Goal: Task Accomplishment & Management: Manage account settings

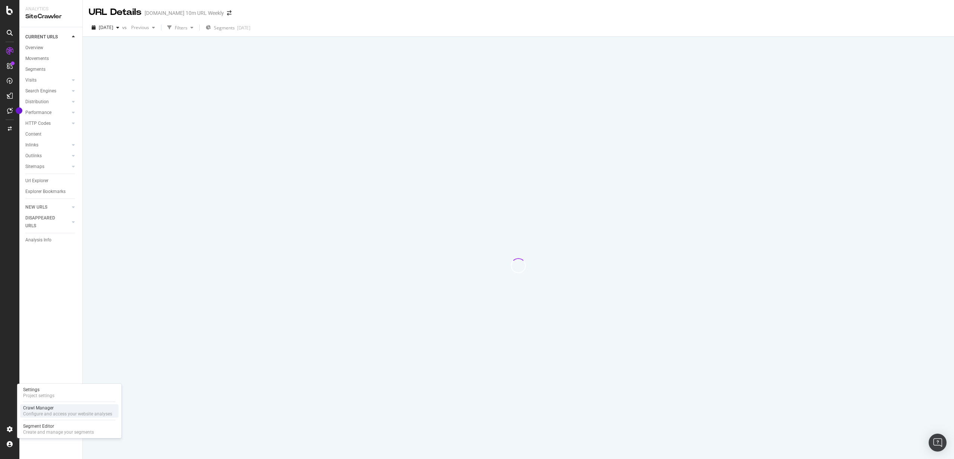
click at [44, 410] on div "Crawl Manager" at bounding box center [67, 408] width 89 height 6
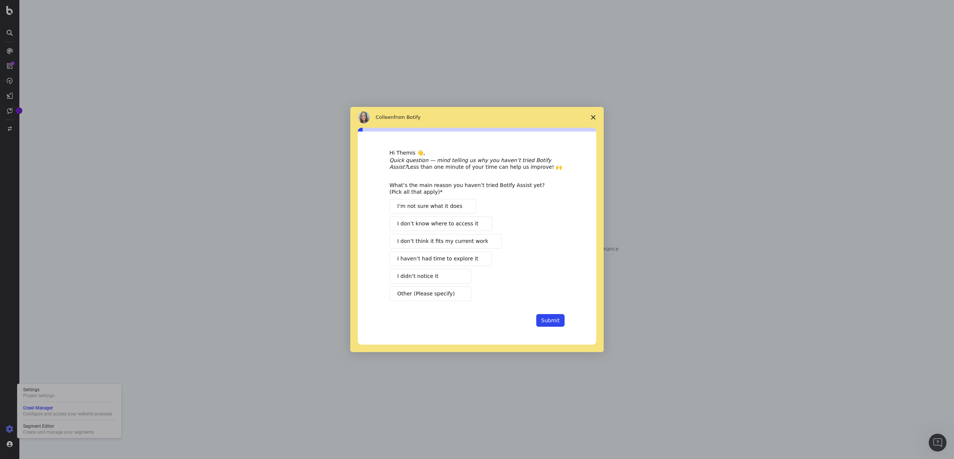
click at [592, 116] on icon "Close survey" at bounding box center [593, 117] width 4 height 4
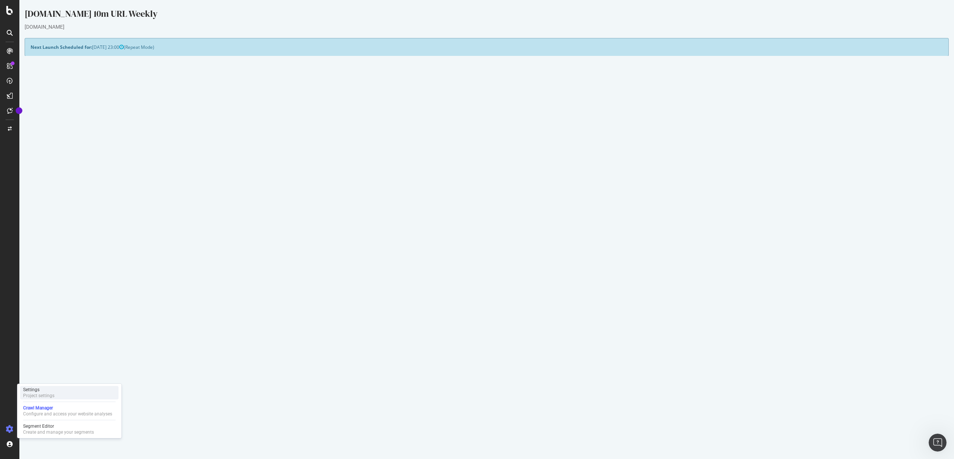
click at [45, 397] on div "Project settings" at bounding box center [38, 396] width 31 height 6
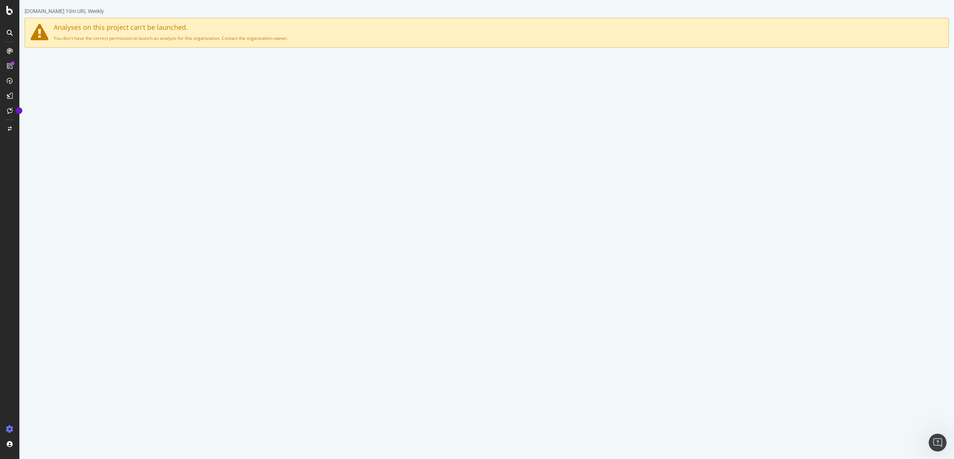
drag, startPoint x: 218, startPoint y: 146, endPoint x: 126, endPoint y: 131, distance: 94.1
click at [126, 130] on pre "[URL][DOMAIN_NAME] [URL][DOMAIN_NAME] [URL][DOMAIN_NAME]" at bounding box center [531, 142] width 823 height 30
click at [44, 428] on div "Segment Editor" at bounding box center [58, 426] width 71 height 6
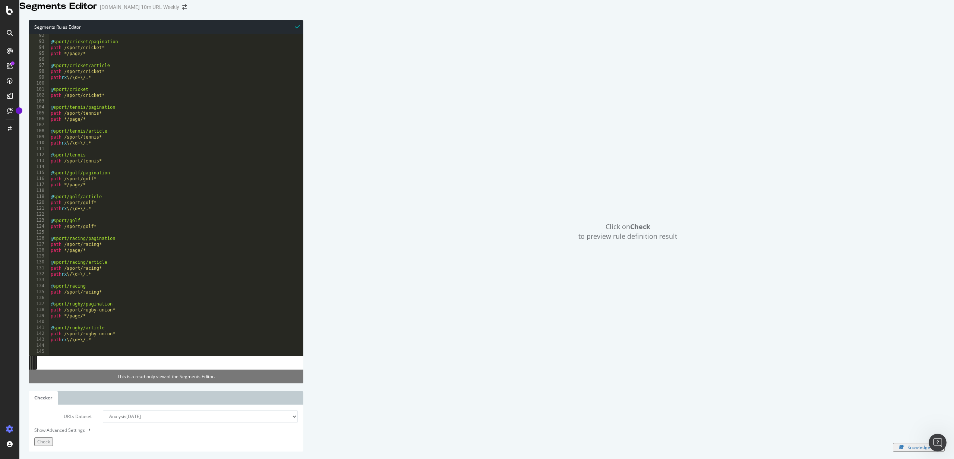
scroll to position [46, 0]
